Goal: Task Accomplishment & Management: Complete application form

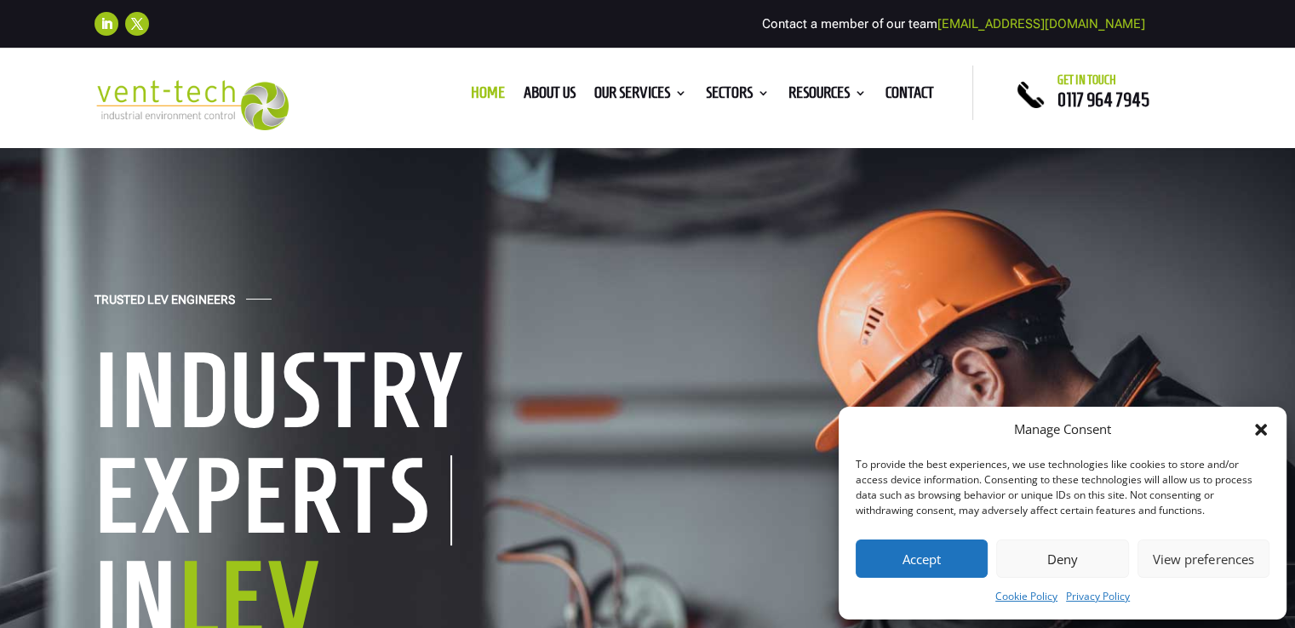
click at [1260, 428] on icon "Close dialog" at bounding box center [1261, 430] width 12 height 12
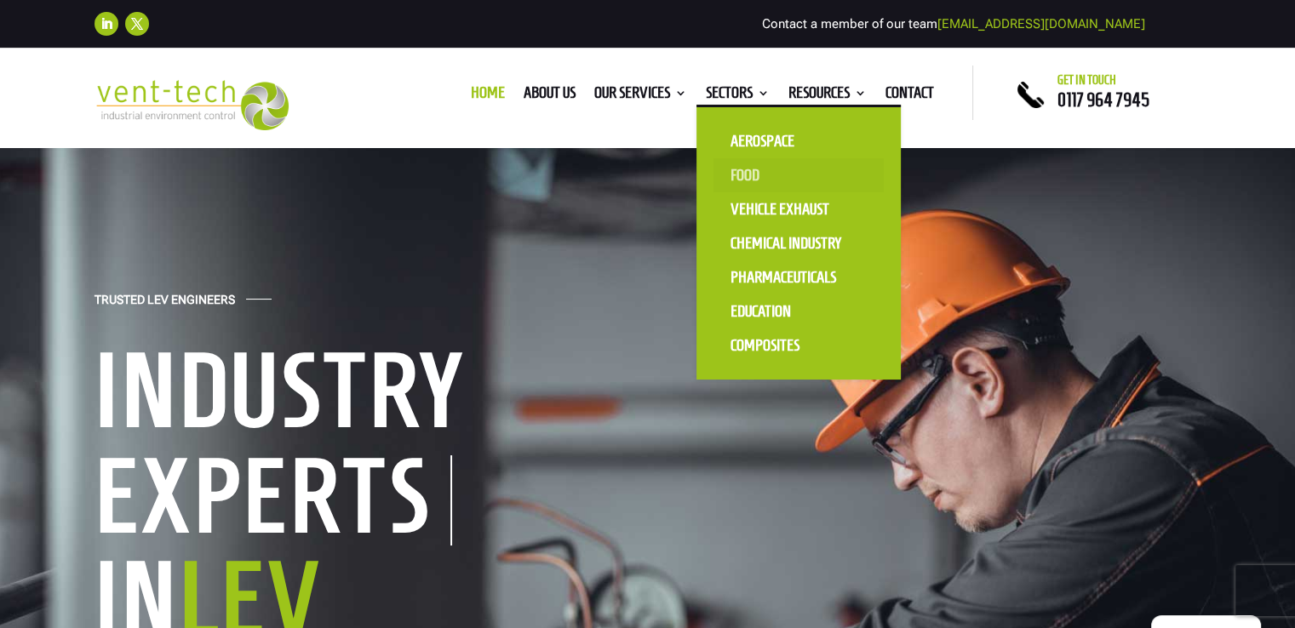
click at [742, 164] on link "Food" at bounding box center [798, 175] width 170 height 34
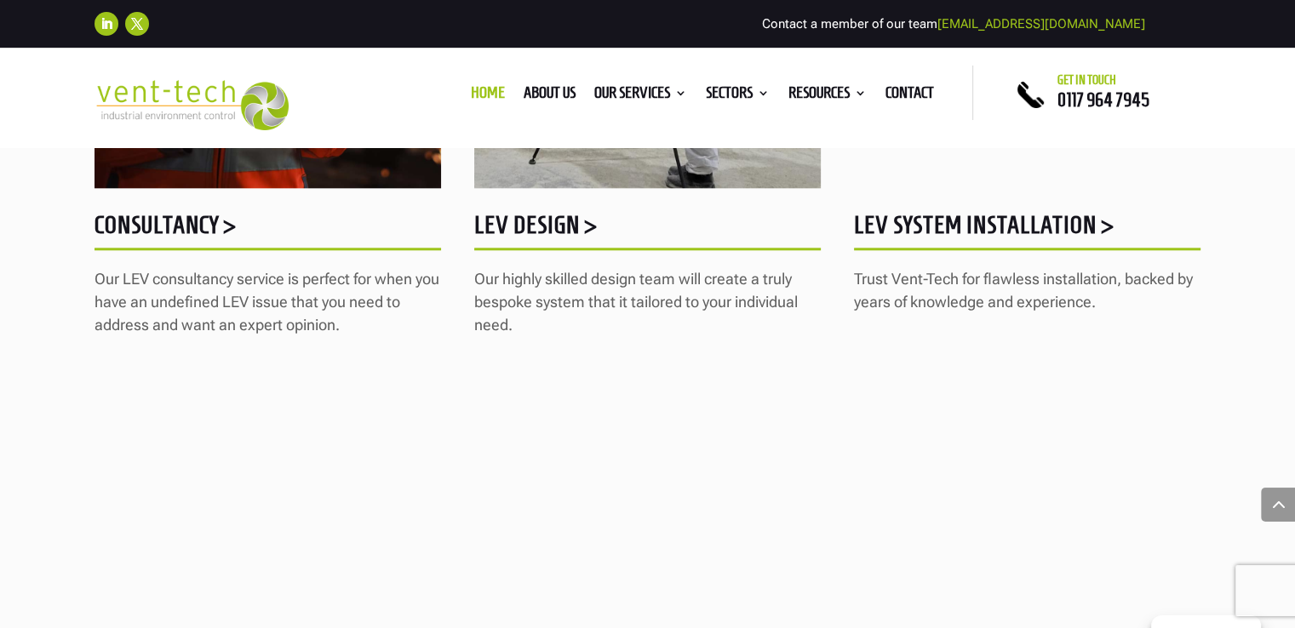
scroll to position [1788, 0]
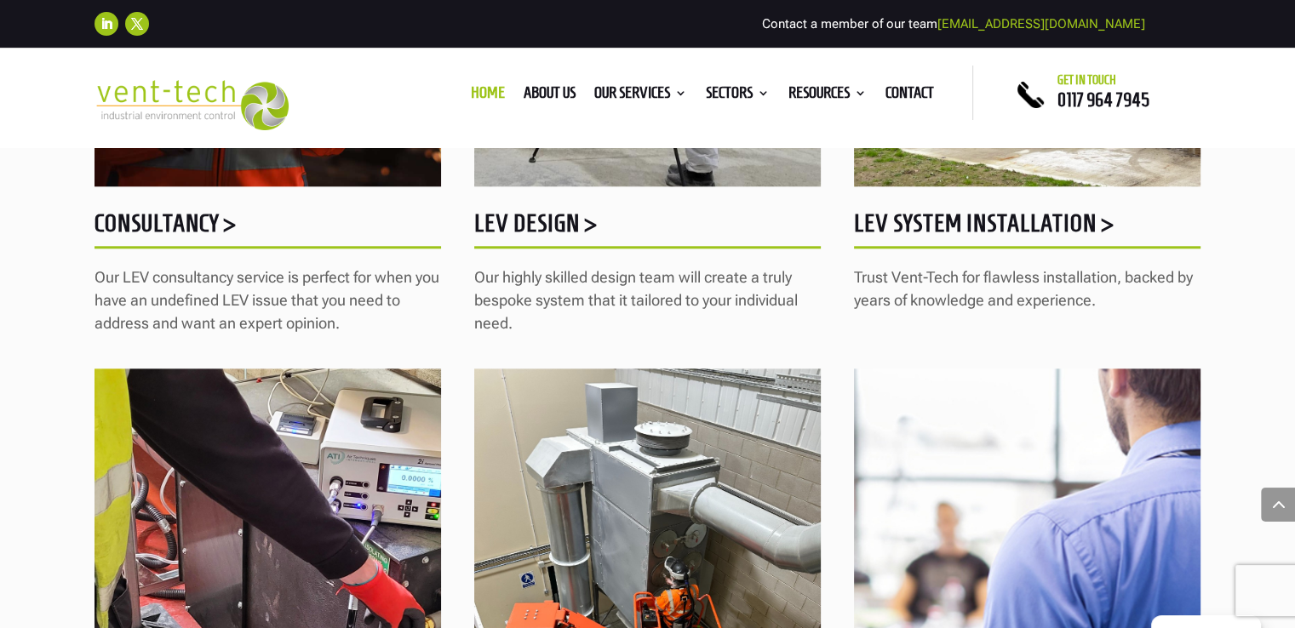
click at [918, 219] on h5 "LEV System Installation >" at bounding box center [1027, 227] width 346 height 33
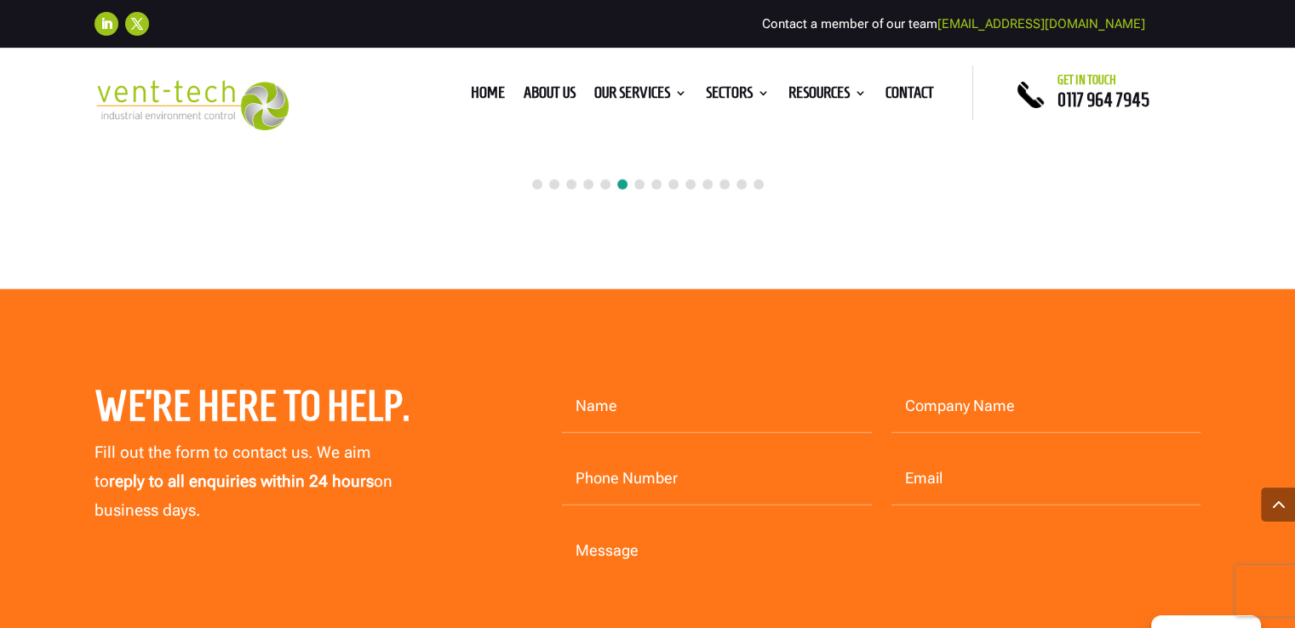
scroll to position [4086, 0]
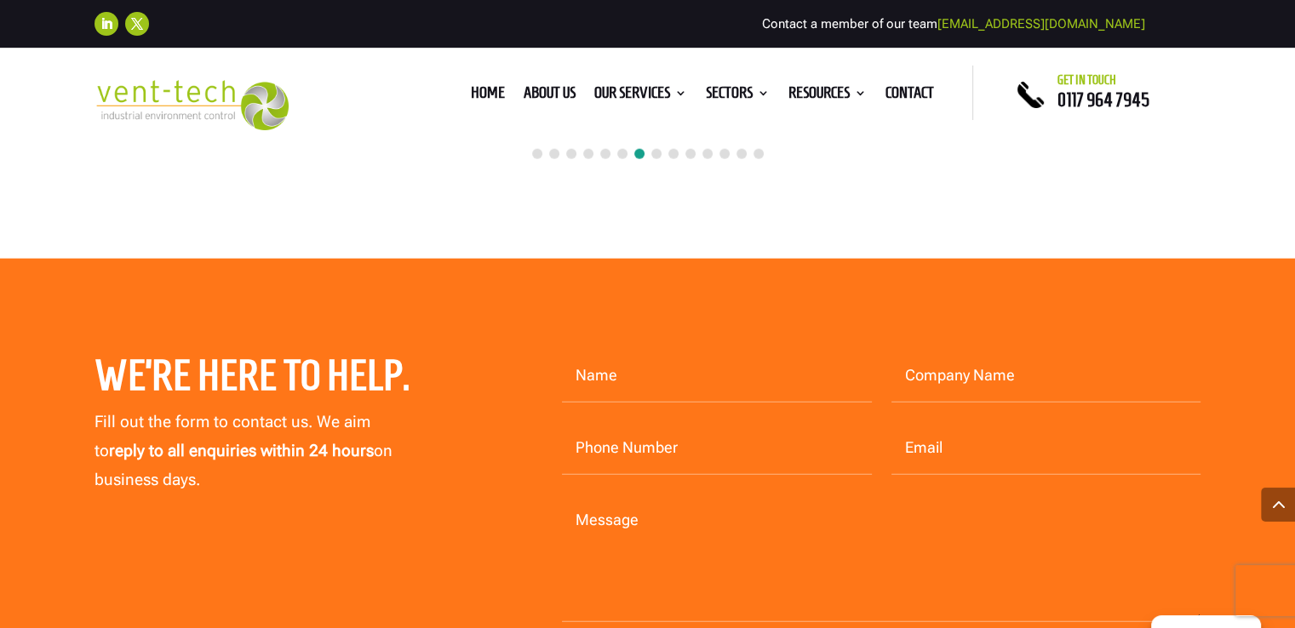
click at [644, 377] on input "Name" at bounding box center [717, 376] width 310 height 53
type input "Paula macleod"
click at [1032, 361] on input "Company Name" at bounding box center [1046, 376] width 310 height 53
type input "PME cake Ltd"
click at [752, 451] on input "Phone Number" at bounding box center [717, 448] width 310 height 53
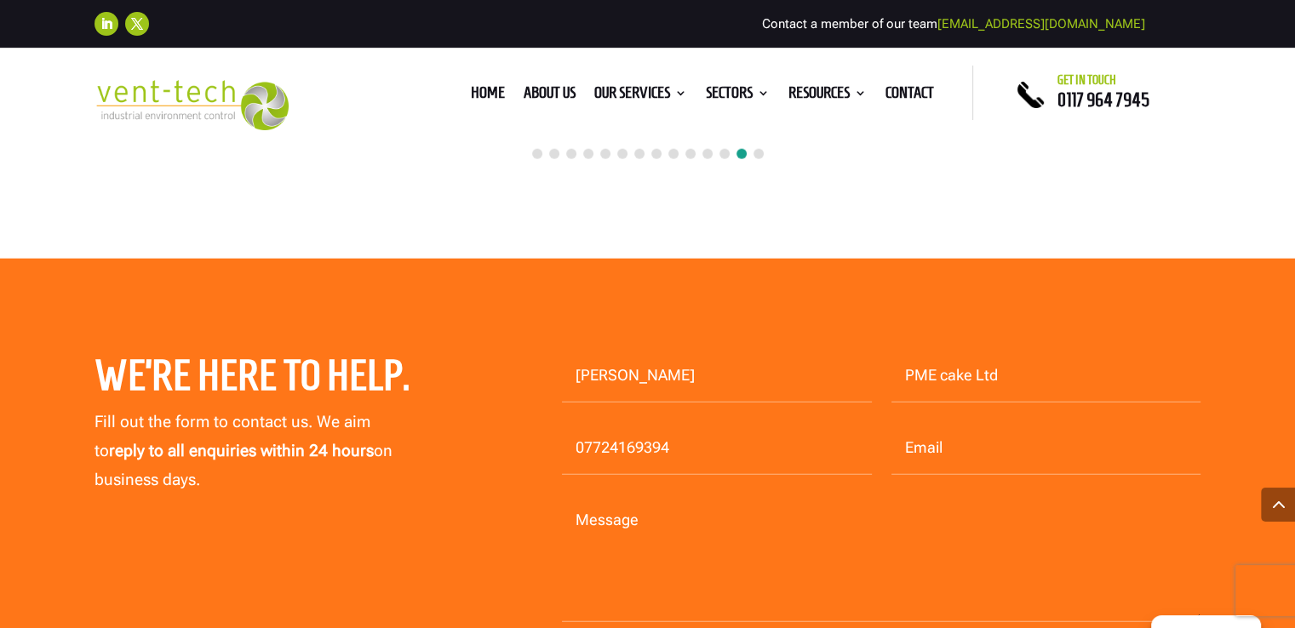
type input "07724169394"
click at [966, 447] on input "Email" at bounding box center [1046, 448] width 310 height 53
type input "paula@pmecake.co.uk"
click at [586, 505] on textarea "Message" at bounding box center [881, 559] width 639 height 128
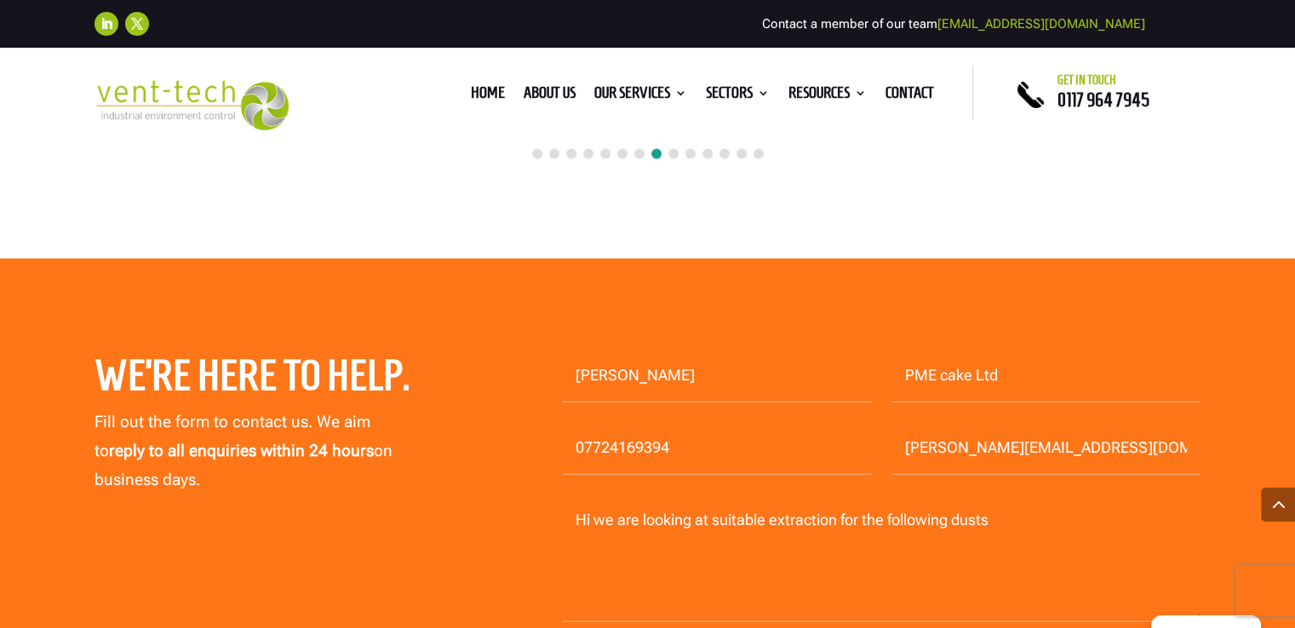
click at [842, 519] on textarea "Hi we are looking at suitable extraction for the following dusts" at bounding box center [881, 559] width 639 height 128
click at [1113, 523] on textarea "Hi we are looking at suitable extraction in our production for the following du…" at bounding box center [881, 559] width 639 height 128
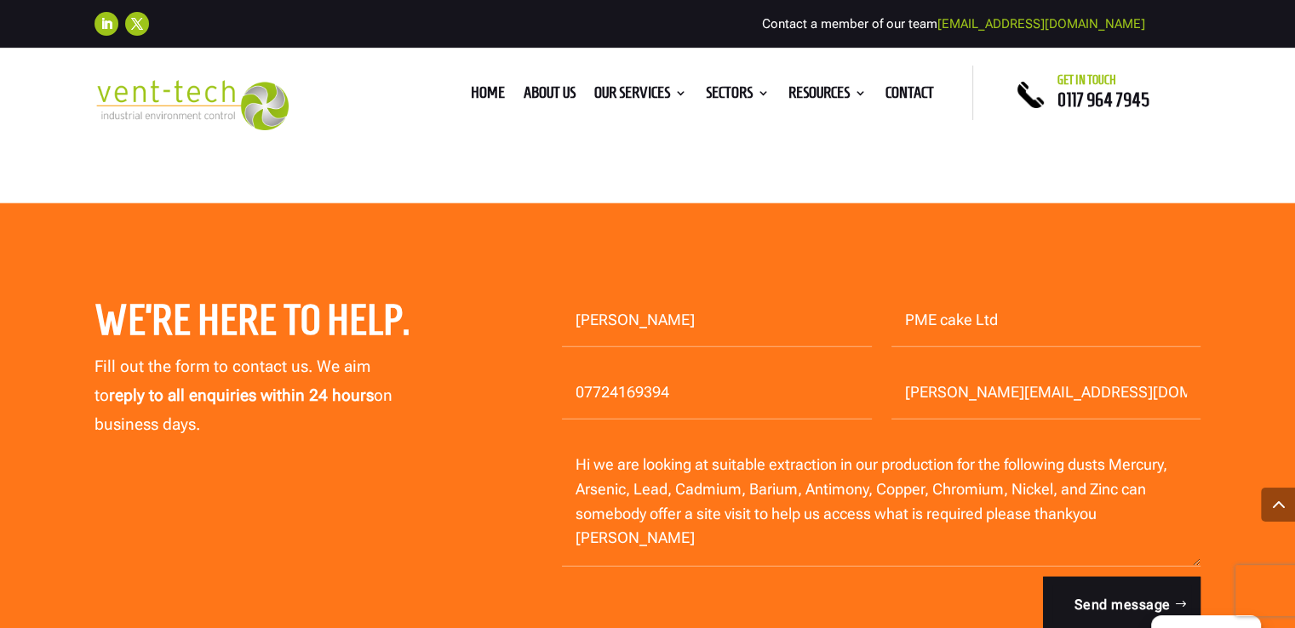
scroll to position [4171, 0]
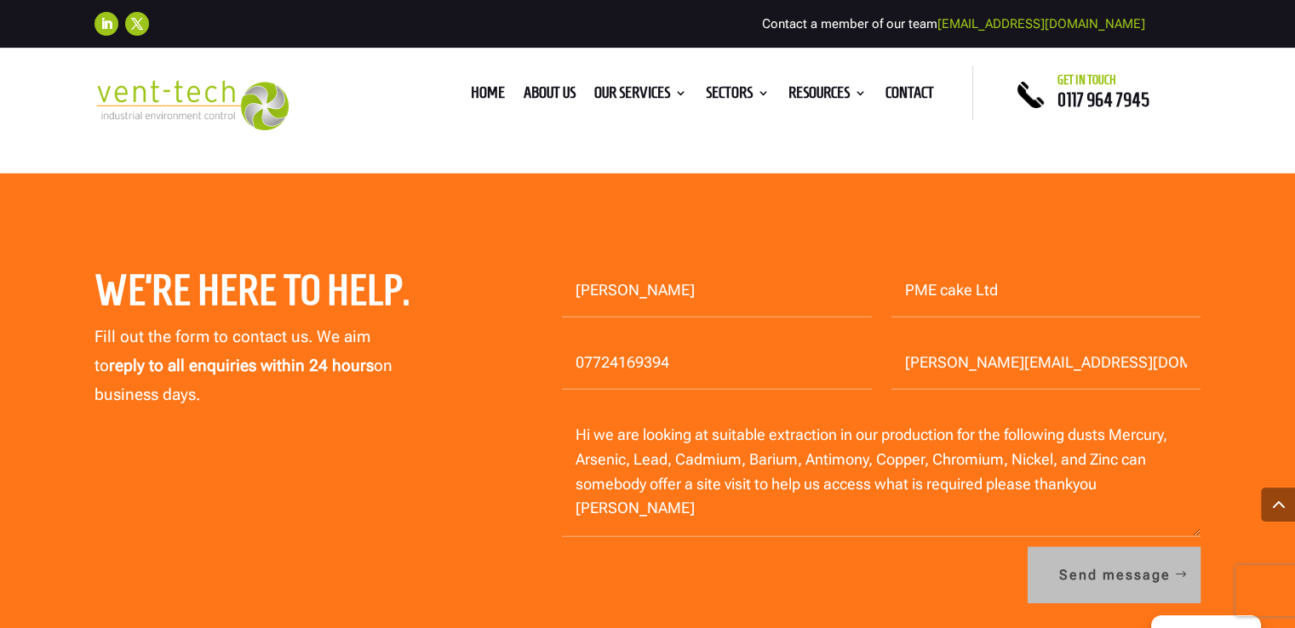
type textarea "Hi we are looking at suitable extraction in our production for the following du…"
click at [1111, 568] on button "Send message" at bounding box center [1113, 575] width 173 height 56
